Goal: Information Seeking & Learning: Learn about a topic

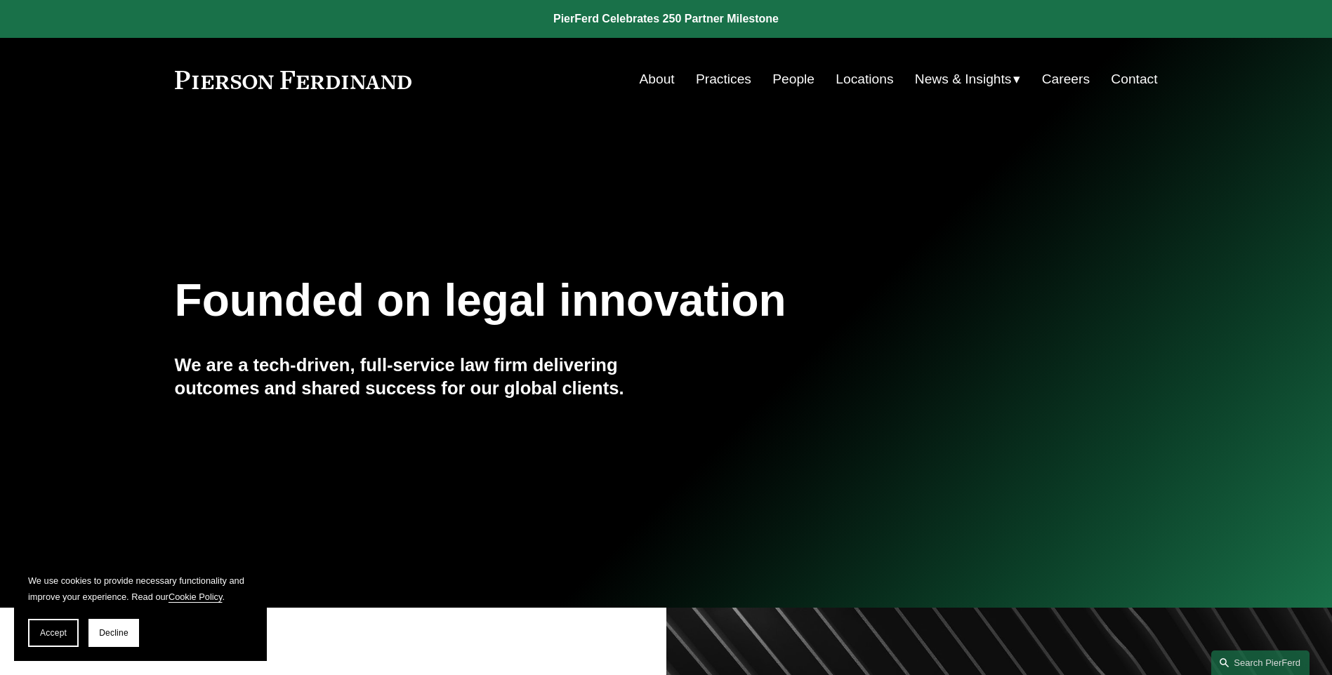
click at [726, 88] on link "Practices" at bounding box center [723, 79] width 55 height 27
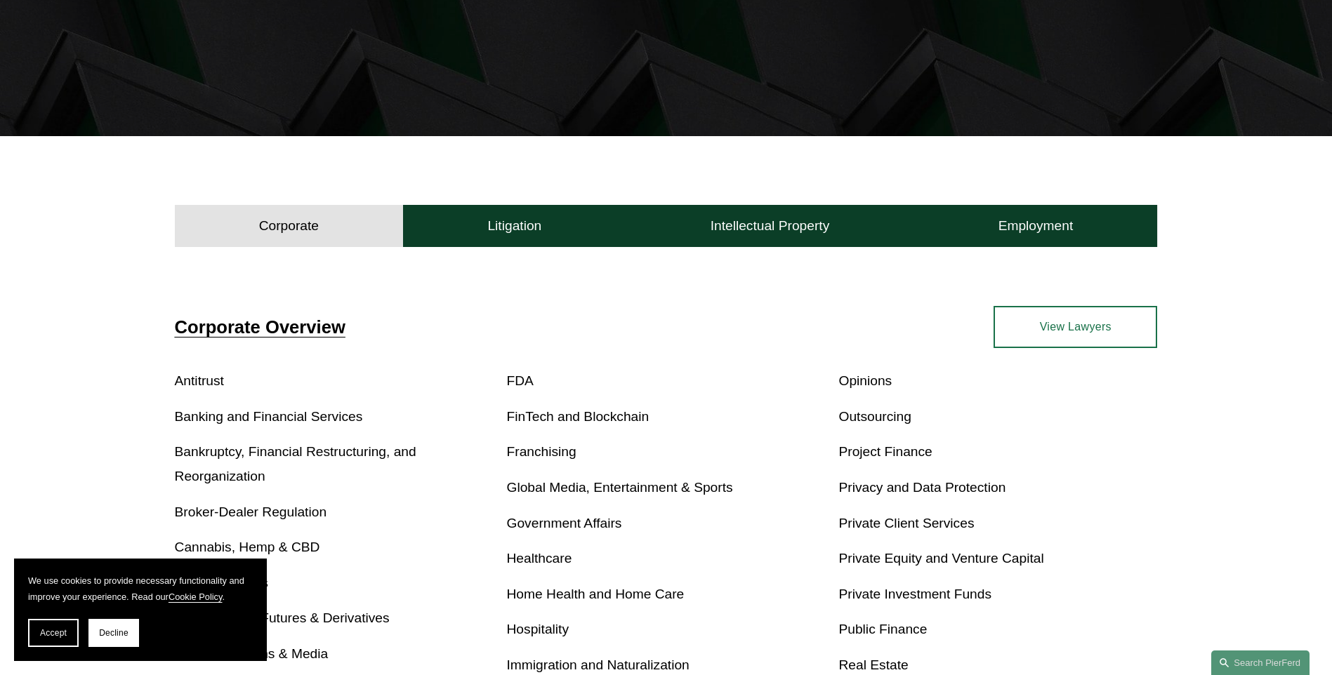
scroll to position [281, 0]
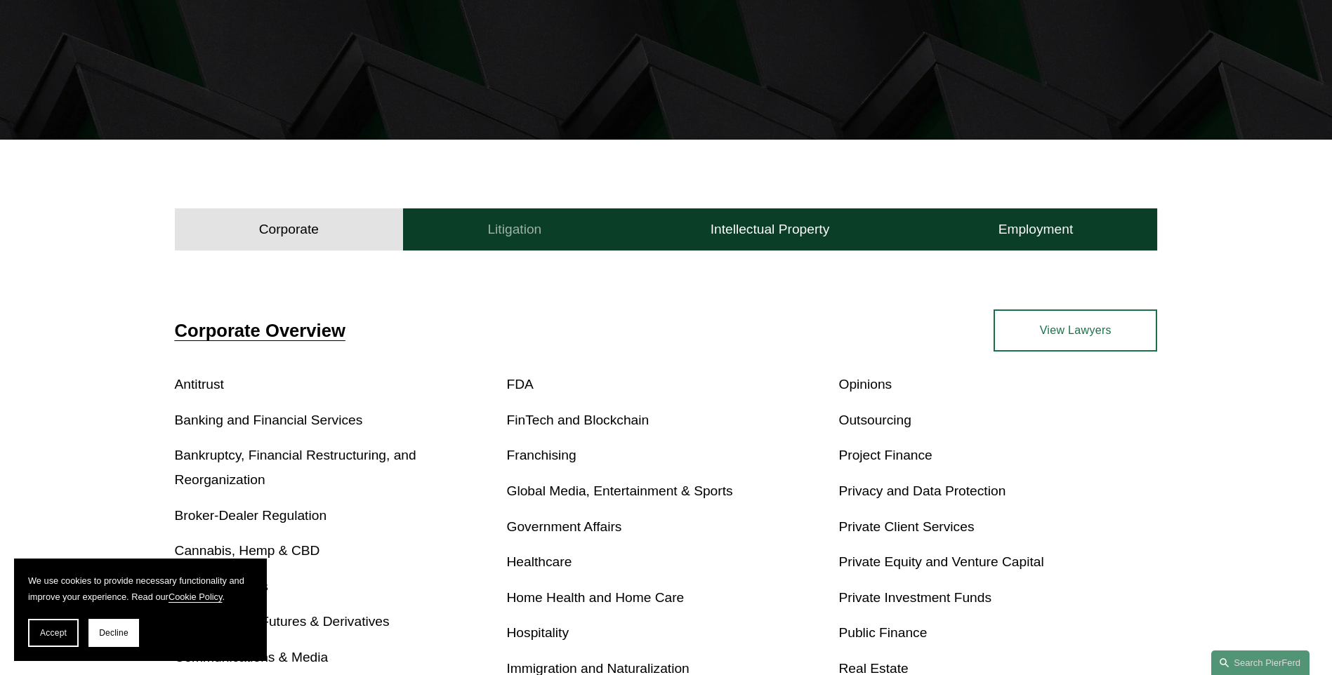
click at [462, 215] on button "Litigation" at bounding box center [514, 229] width 223 height 42
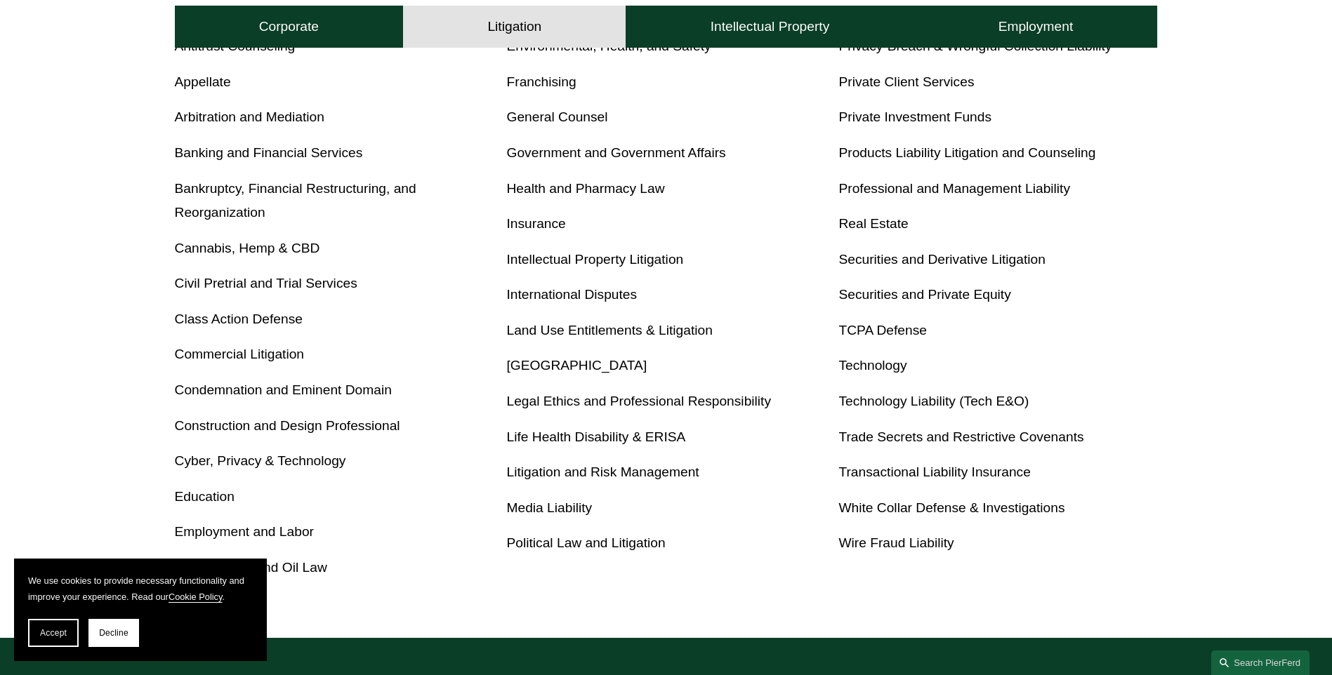
scroll to position [632, 0]
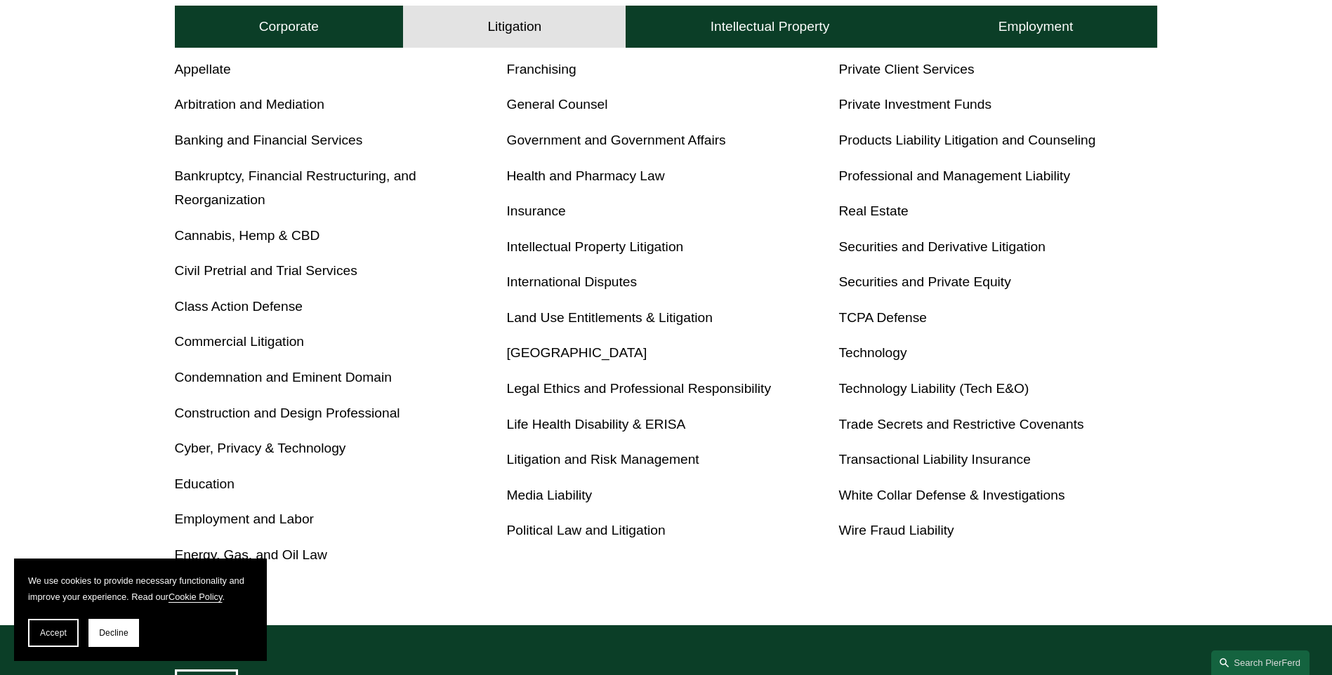
click at [300, 411] on link "Construction and Design Professional" at bounding box center [287, 413] width 225 height 15
